Goal: Information Seeking & Learning: Learn about a topic

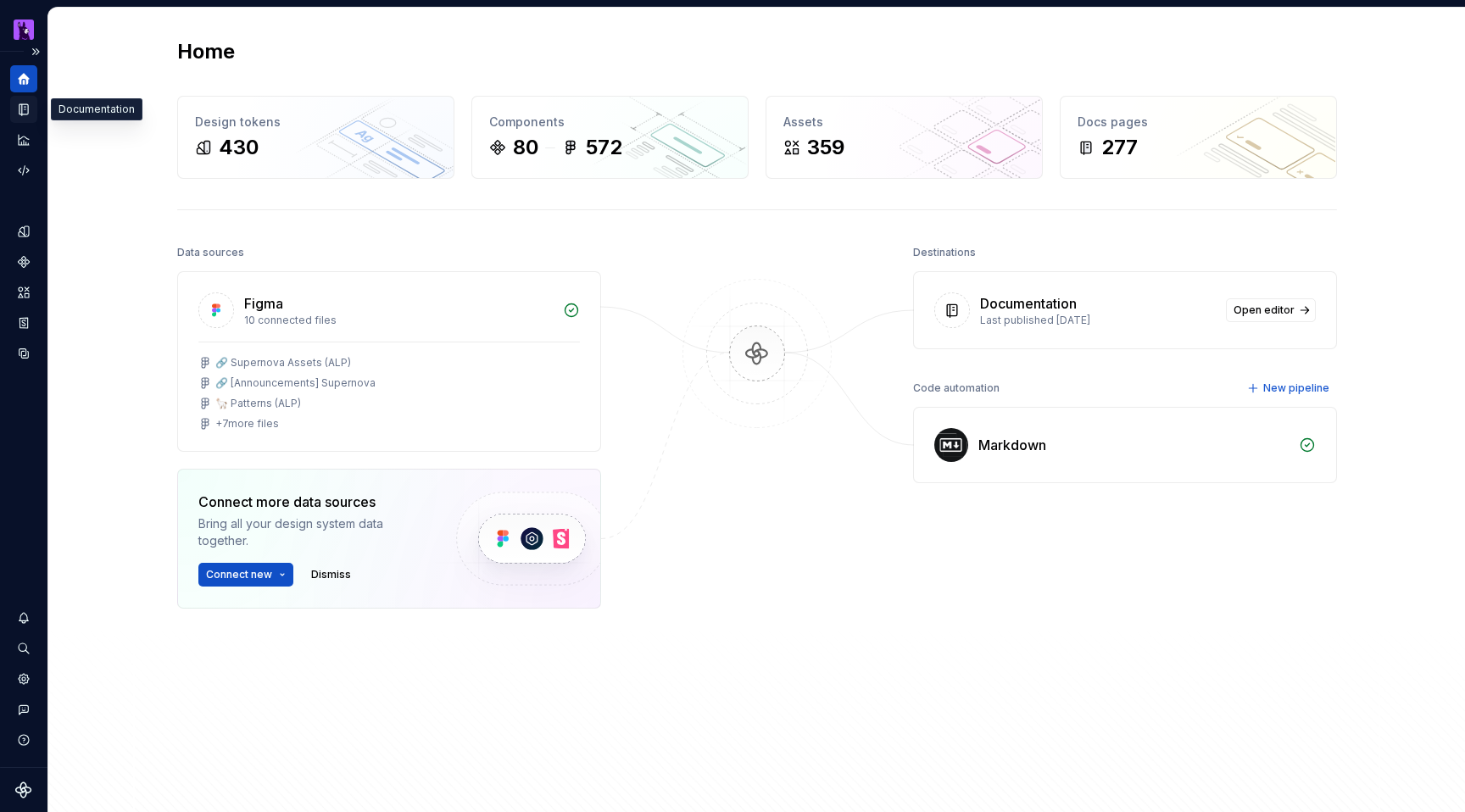
click at [26, 107] on icon "Documentation" at bounding box center [26, 110] width 7 height 9
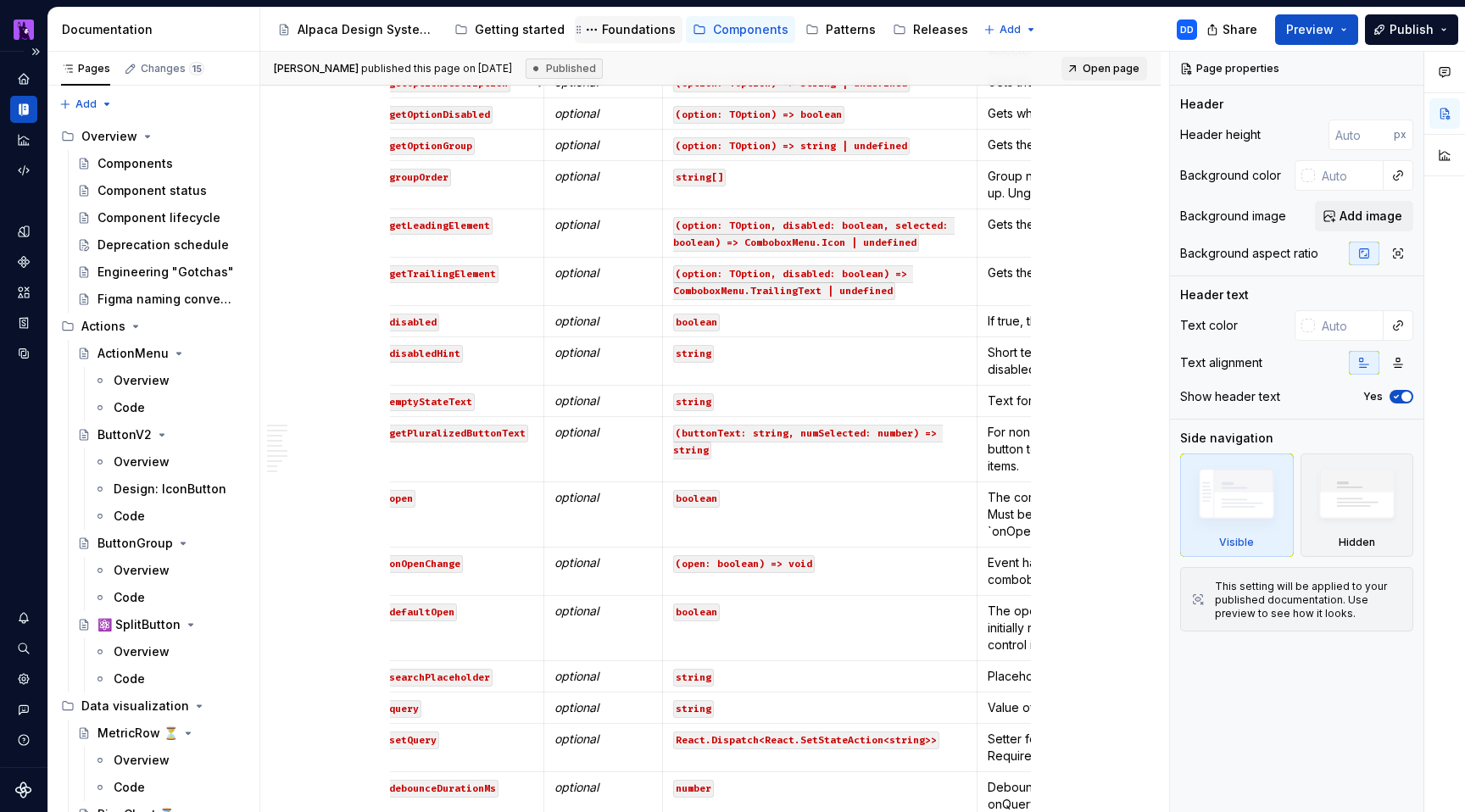
click at [626, 31] on div "Foundations" at bounding box center [639, 30] width 74 height 17
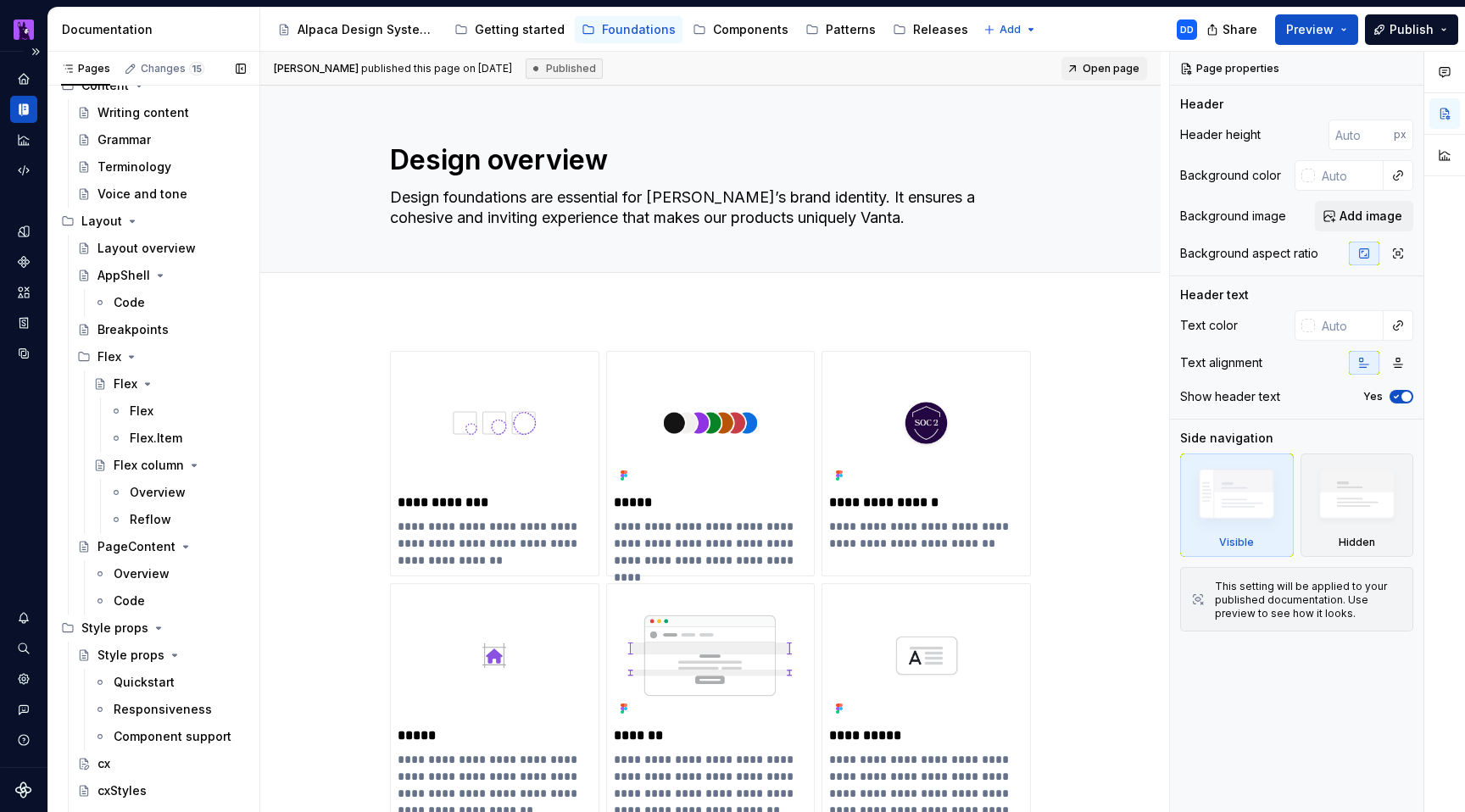
scroll to position [825, 0]
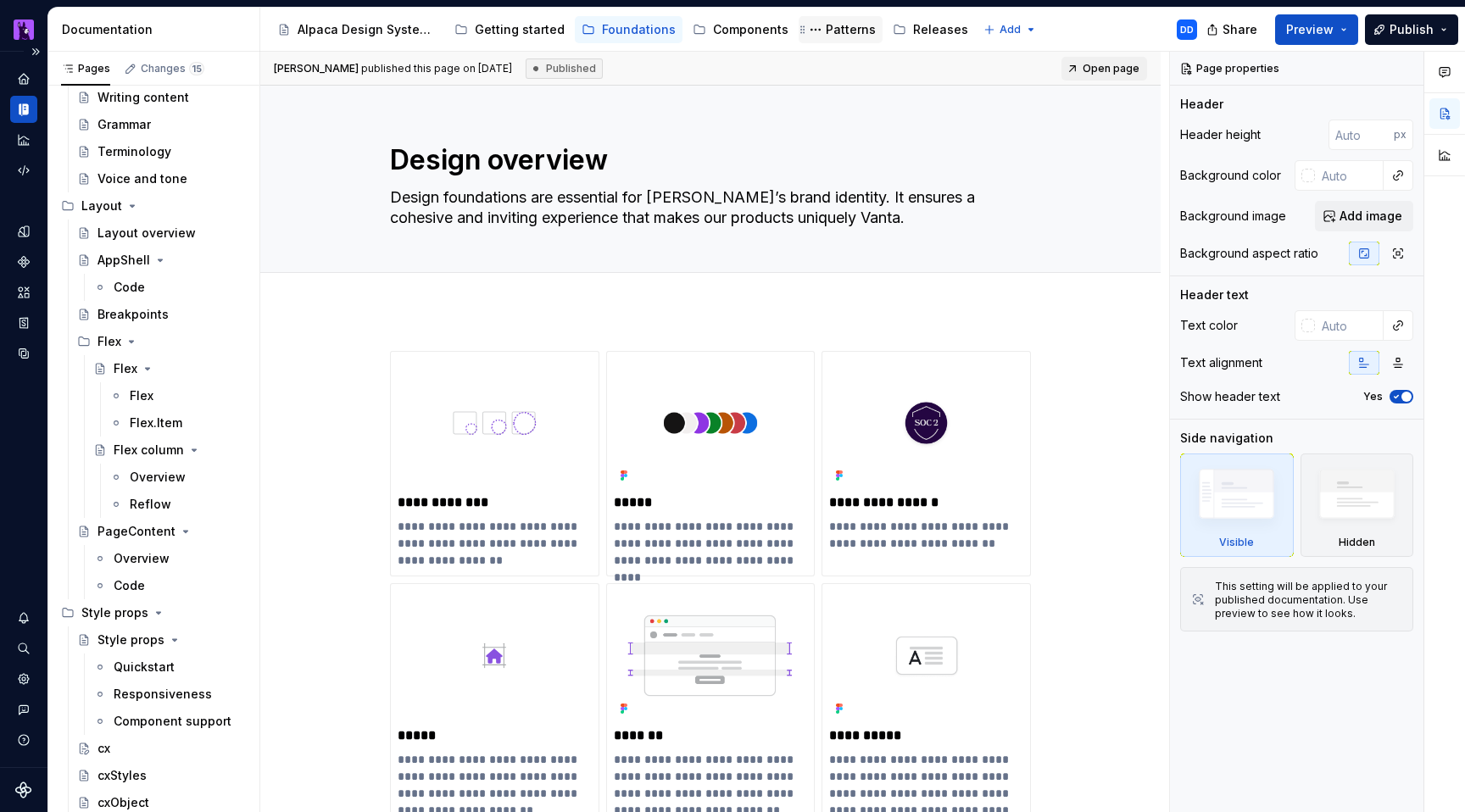
click at [836, 30] on div "Patterns" at bounding box center [851, 30] width 50 height 17
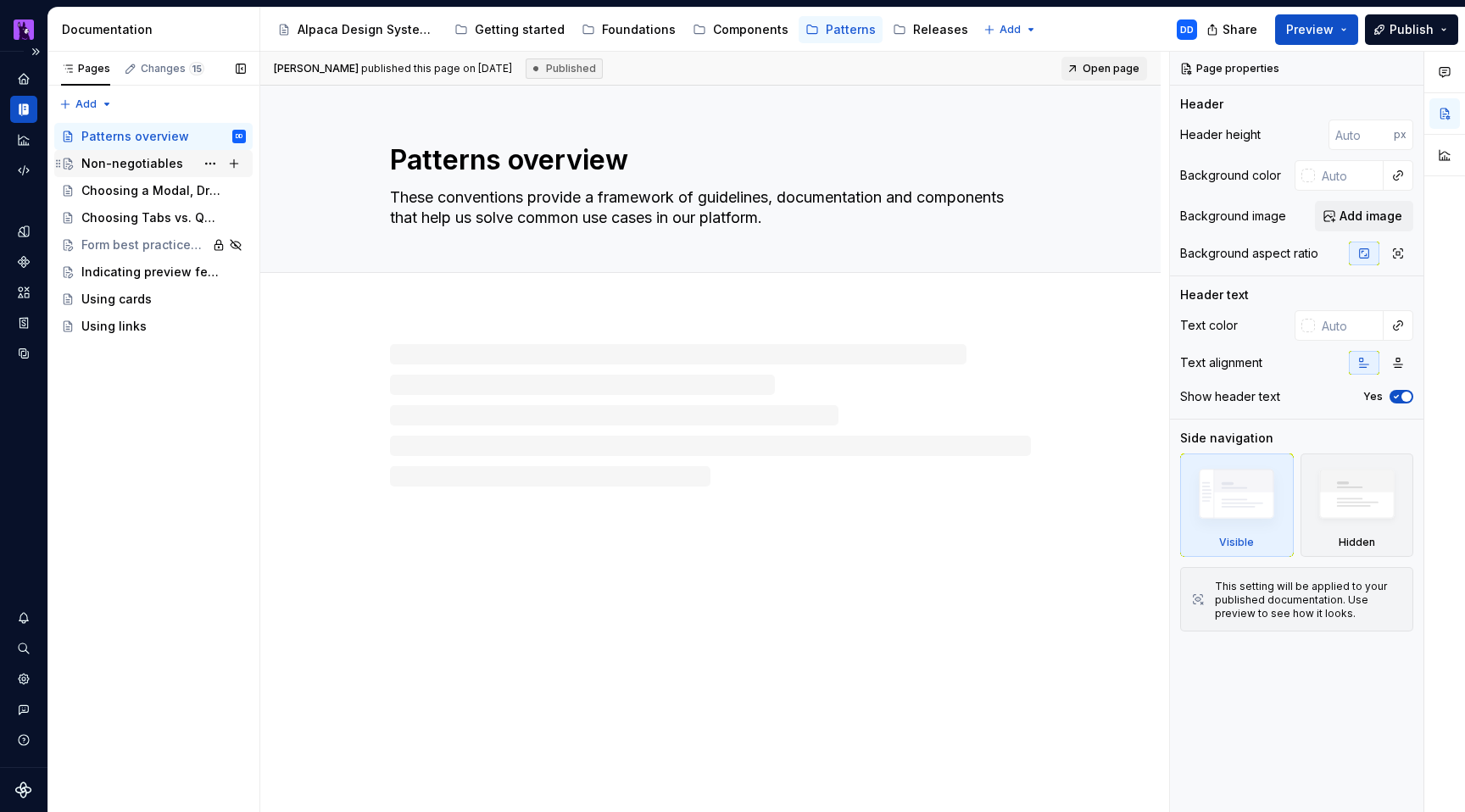
click at [118, 166] on div "Non-negotiables" at bounding box center [132, 164] width 102 height 17
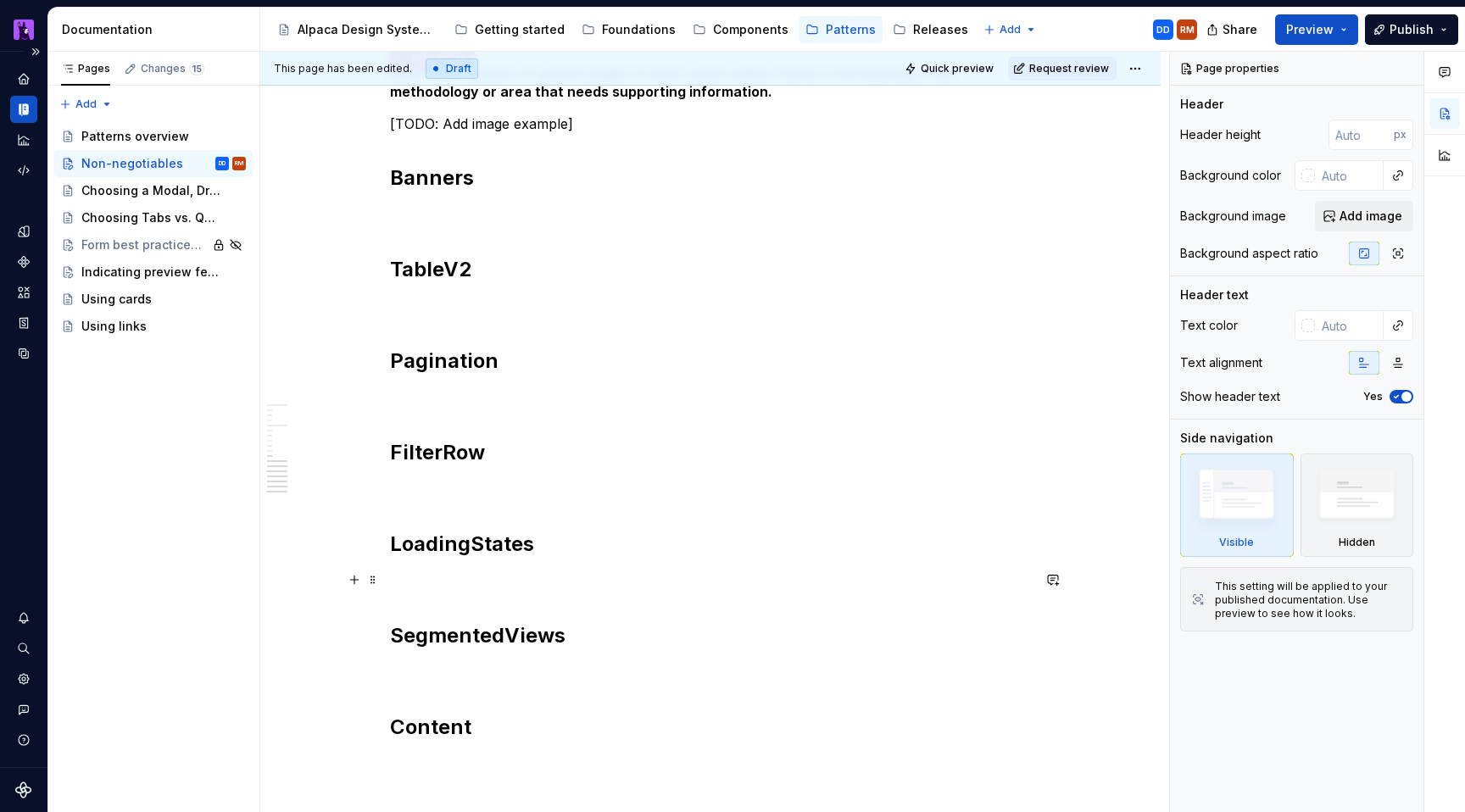
scroll to position [1052, 0]
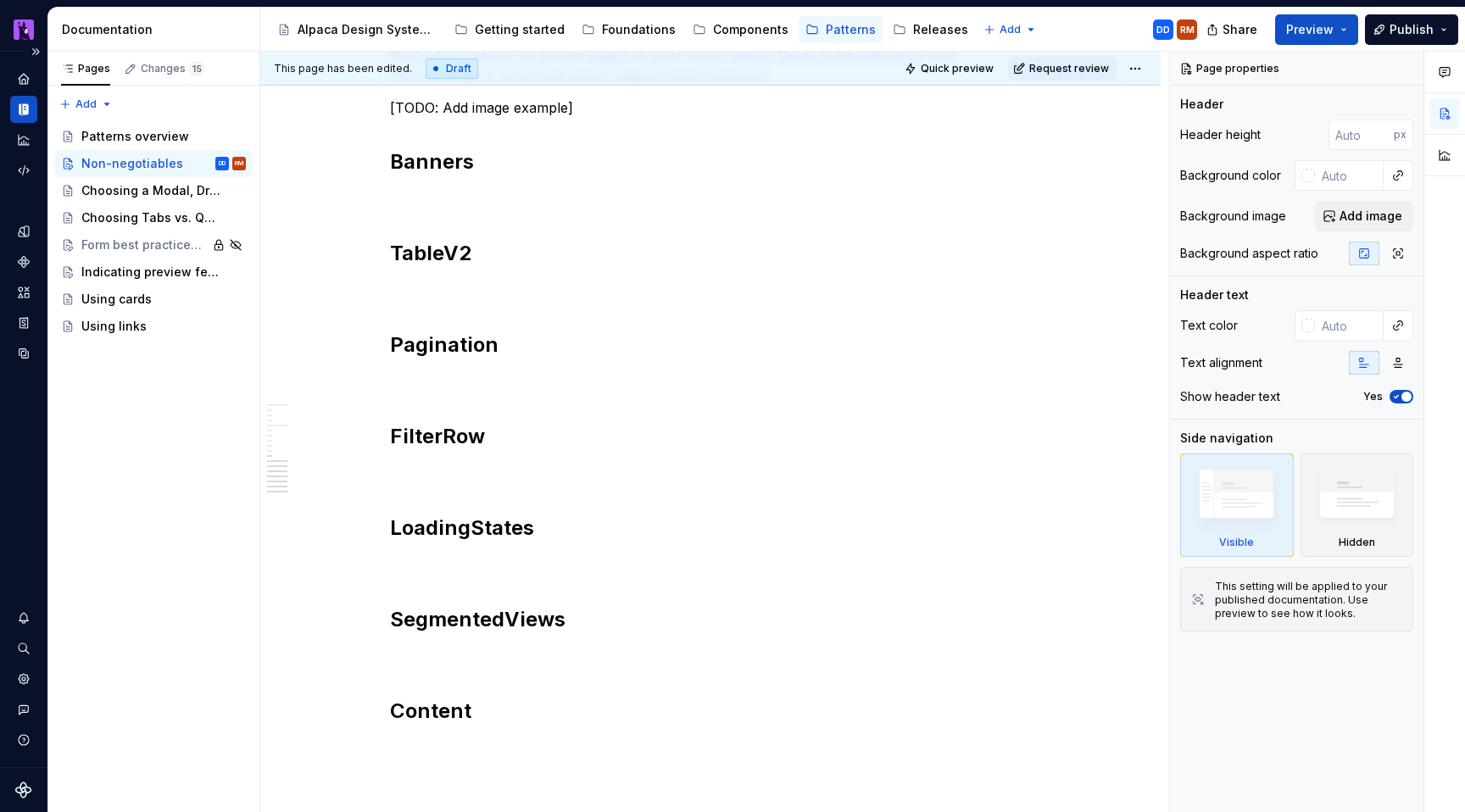
click at [126, 22] on div "Documentation" at bounding box center [157, 30] width 191 height 17
type textarea "*"
